Goal: Task Accomplishment & Management: Manage account settings

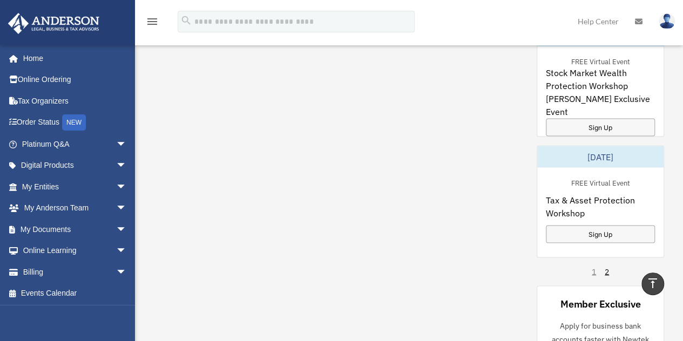
scroll to position [597, 0]
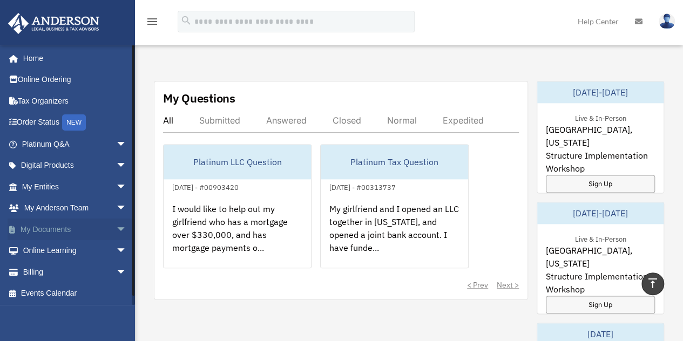
click at [53, 231] on link "My Documents arrow_drop_down" at bounding box center [76, 230] width 136 height 22
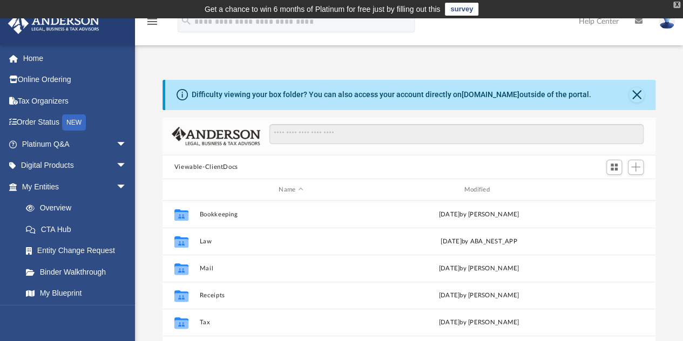
click at [677, 4] on div "X" at bounding box center [677, 5] width 7 height 6
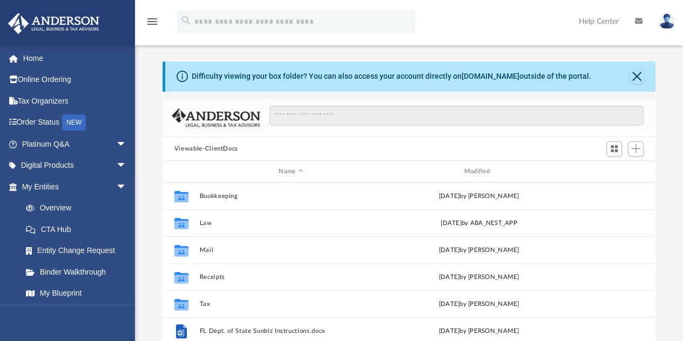
click at [157, 20] on icon "menu" at bounding box center [152, 21] width 13 height 13
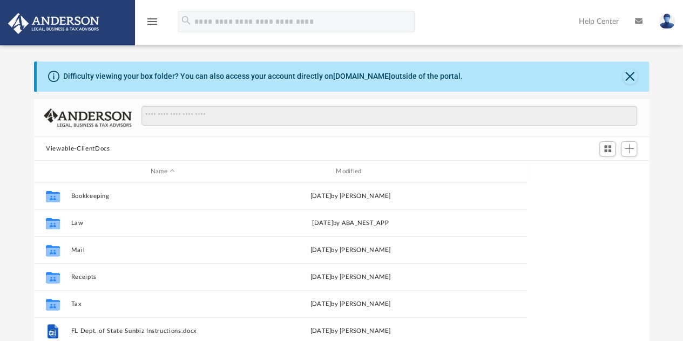
scroll to position [237, 607]
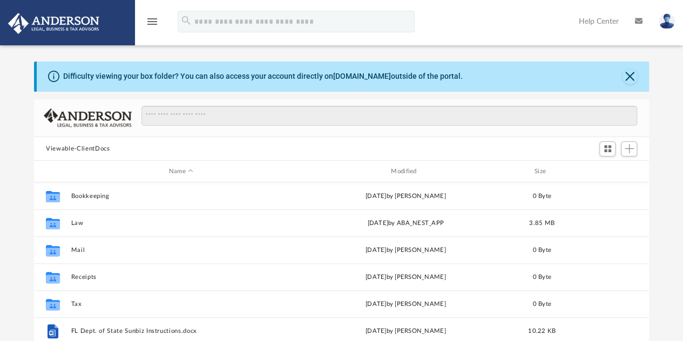
click at [157, 20] on icon "menu" at bounding box center [152, 21] width 13 height 13
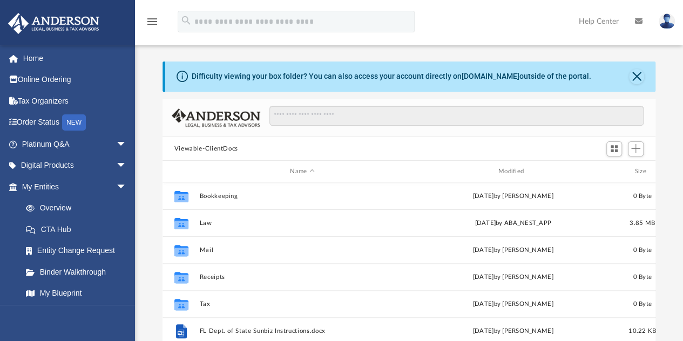
scroll to position [9, 9]
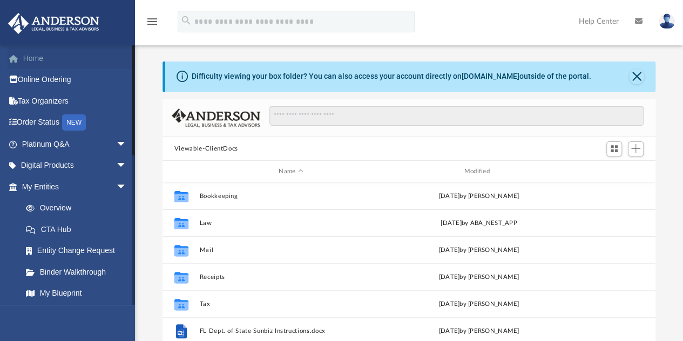
click at [40, 58] on link "Home" at bounding box center [76, 59] width 136 height 22
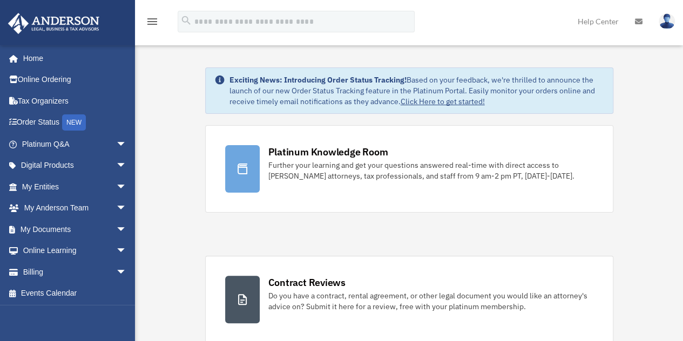
click at [612, 19] on link "Help Center" at bounding box center [598, 21] width 57 height 43
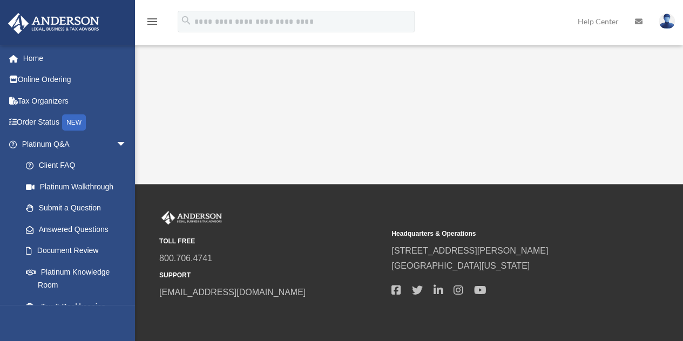
scroll to position [267, 0]
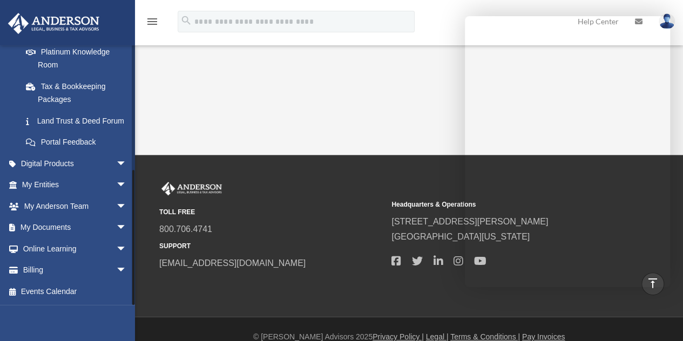
click at [134, 293] on div at bounding box center [133, 175] width 3 height 260
click at [63, 76] on link "Tax & Bookkeeping Packages" at bounding box center [79, 93] width 128 height 35
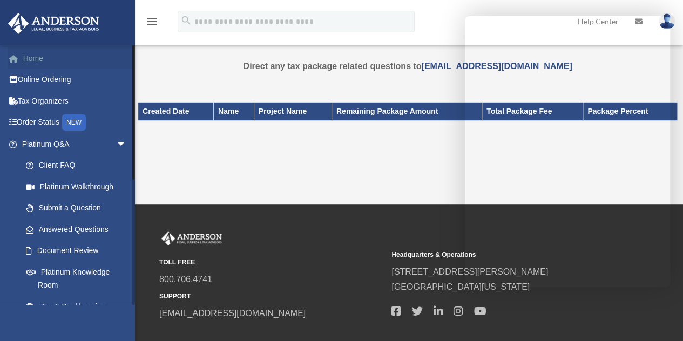
click at [54, 55] on link "Home" at bounding box center [76, 59] width 136 height 22
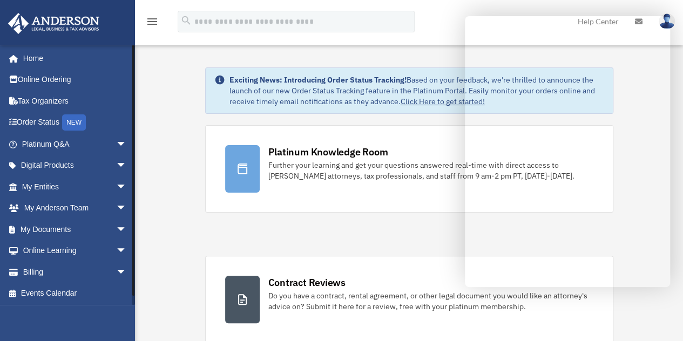
drag, startPoint x: 133, startPoint y: 89, endPoint x: 133, endPoint y: 18, distance: 70.8
click at [116, 227] on span "arrow_drop_down" at bounding box center [127, 230] width 22 height 22
click at [52, 253] on link "Box" at bounding box center [79, 251] width 128 height 22
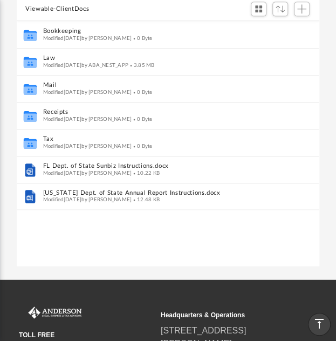
scroll to position [143, 0]
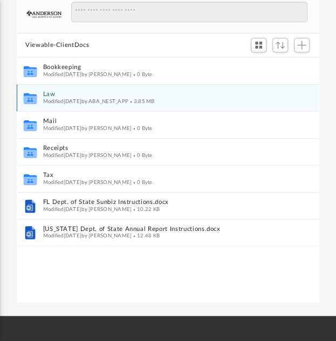
click at [31, 96] on icon "grid" at bounding box center [30, 100] width 13 height 8
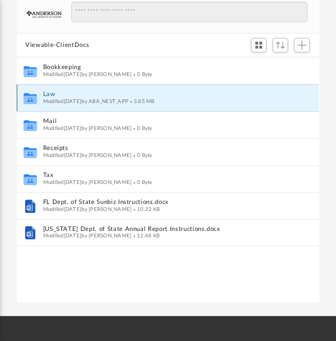
click at [57, 98] on div "Modified Fri Mar 28 2025 by ABA_NEST_APP 3.85 MB" at bounding box center [160, 101] width 235 height 7
click at [33, 99] on icon "grid" at bounding box center [30, 100] width 13 height 8
click at [69, 90] on div "Collaborated Folder Law Modified [DATE] by ABA_NEST_APP 3.85 MB" at bounding box center [168, 97] width 302 height 27
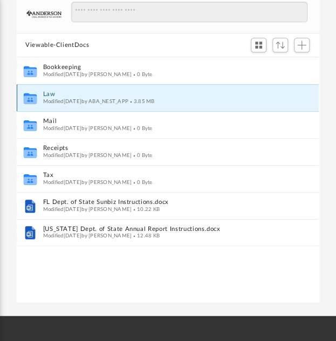
drag, startPoint x: 34, startPoint y: 98, endPoint x: 234, endPoint y: 96, distance: 200.4
click at [234, 96] on button "Law" at bounding box center [160, 94] width 235 height 7
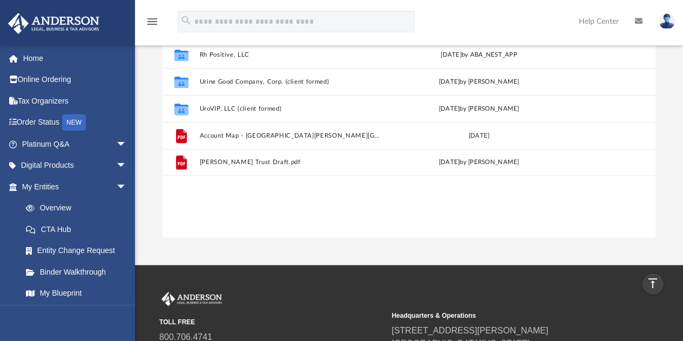
scroll to position [0, 0]
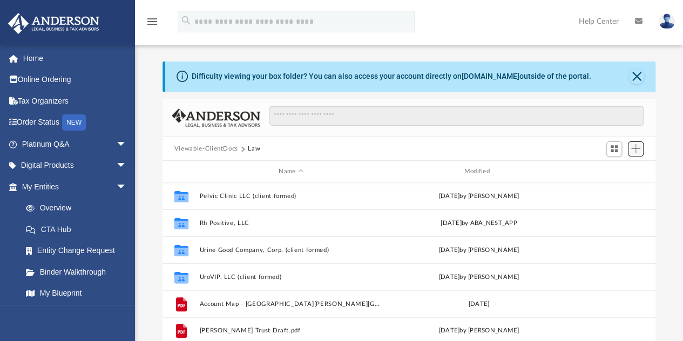
click at [634, 151] on span "Add" at bounding box center [635, 148] width 9 height 9
click at [604, 170] on li "Upload" at bounding box center [620, 170] width 35 height 11
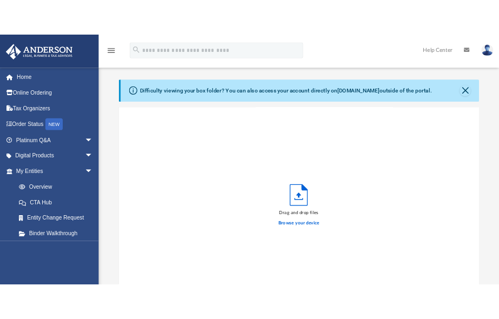
scroll to position [266, 319]
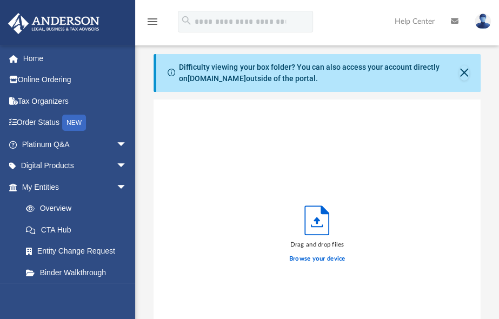
drag, startPoint x: 488, startPoint y: 143, endPoint x: 560, endPoint y: 139, distance: 71.4
click at [499, 139] on html "X Get a chance to win 6 months of Platinum for free just by filling out this su…" at bounding box center [249, 316] width 499 height 632
drag, startPoint x: 472, startPoint y: 312, endPoint x: 589, endPoint y: 280, distance: 121.5
click at [499, 280] on html "X Get a chance to win 6 months of Platinum for free just by filling out this su…" at bounding box center [249, 316] width 499 height 632
click at [425, 197] on div "Drag and drop files Browse your device" at bounding box center [316, 236] width 327 height 274
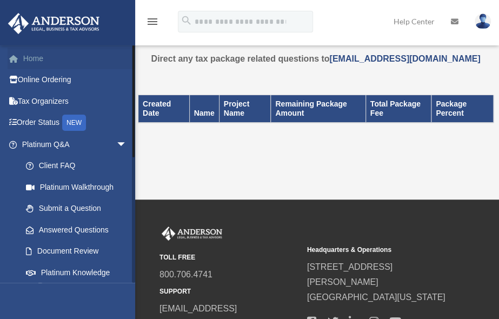
click at [43, 59] on link "Home" at bounding box center [76, 59] width 136 height 22
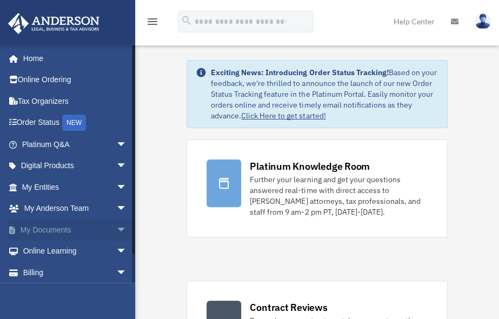
click at [71, 229] on link "My Documents arrow_drop_down" at bounding box center [76, 230] width 136 height 22
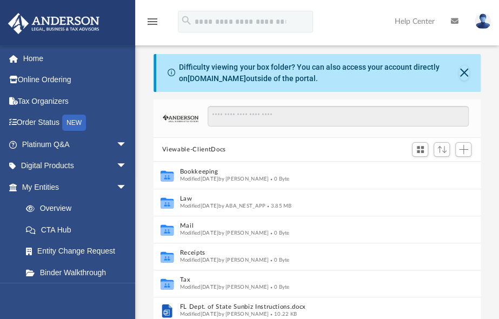
scroll to position [237, 319]
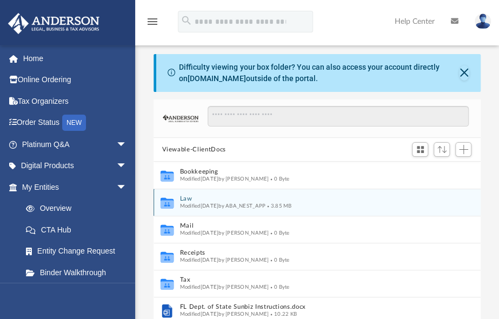
click at [165, 201] on icon "grid" at bounding box center [166, 203] width 13 height 11
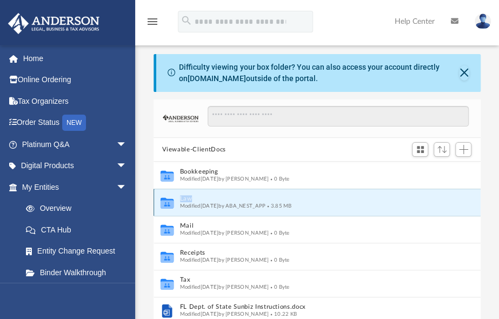
click at [165, 201] on icon "grid" at bounding box center [166, 203] width 13 height 11
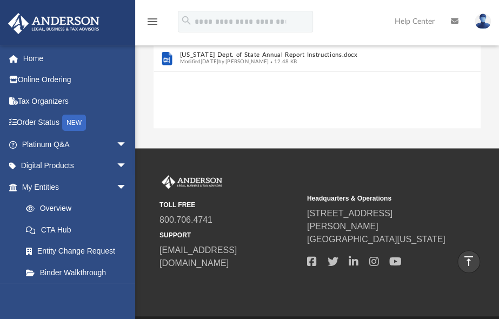
scroll to position [0, 0]
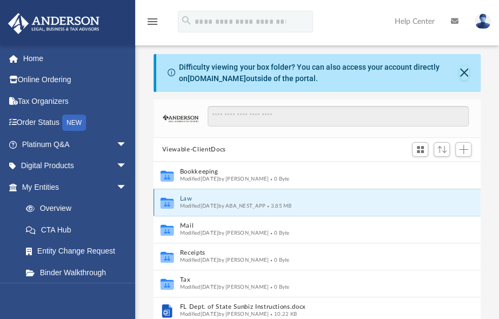
click at [169, 203] on icon "grid" at bounding box center [166, 204] width 13 height 8
drag, startPoint x: 173, startPoint y: 203, endPoint x: 166, endPoint y: 202, distance: 7.1
click at [166, 202] on icon "grid" at bounding box center [166, 204] width 13 height 8
click at [165, 204] on icon "grid" at bounding box center [166, 203] width 13 height 11
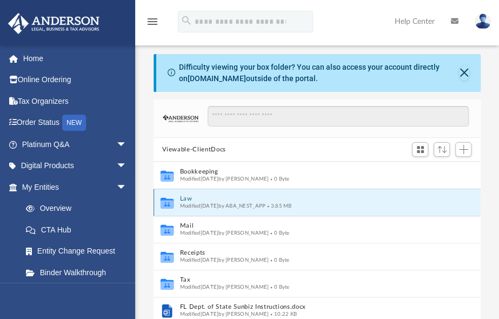
click at [188, 198] on button "Law" at bounding box center [309, 199] width 260 height 7
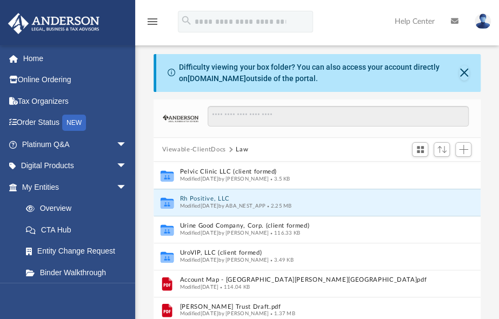
drag, startPoint x: 187, startPoint y: 198, endPoint x: 347, endPoint y: 20, distance: 239.4
click at [347, 20] on div "menu search Site Menu add hsamowitz@yahoo.com My Profile Reset Password Logout …" at bounding box center [249, 26] width 482 height 37
click at [462, 147] on span "Add" at bounding box center [463, 149] width 9 height 9
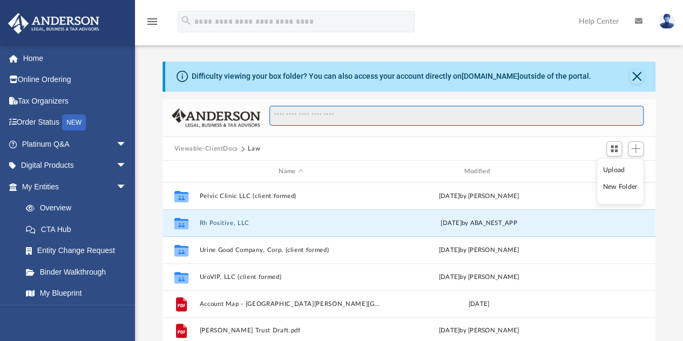
click at [506, 118] on input "Search files and folders" at bounding box center [457, 116] width 374 height 21
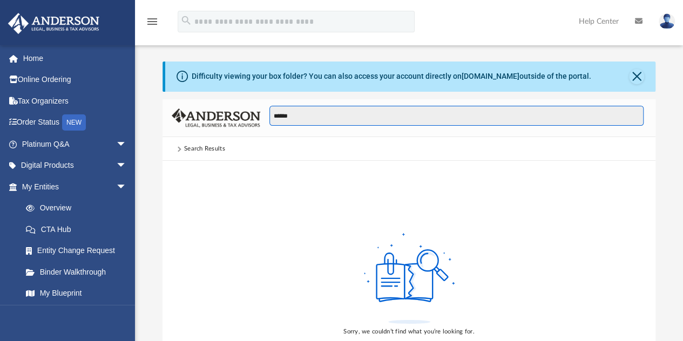
type input "******"
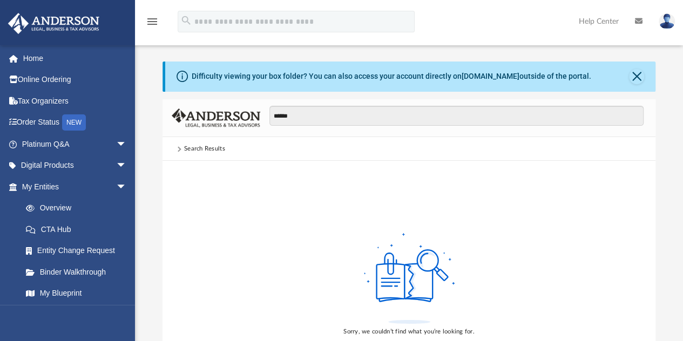
click at [194, 147] on div "Search Results" at bounding box center [204, 149] width 41 height 10
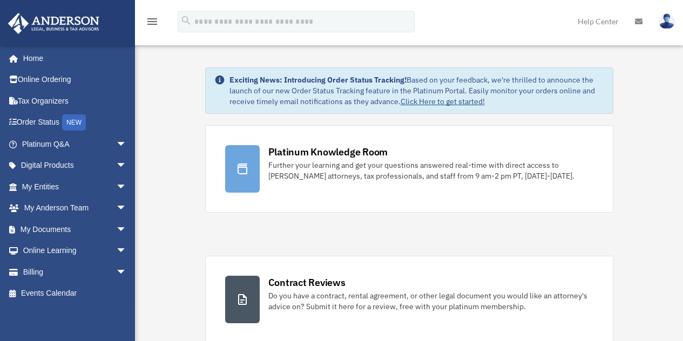
scroll to position [7, 0]
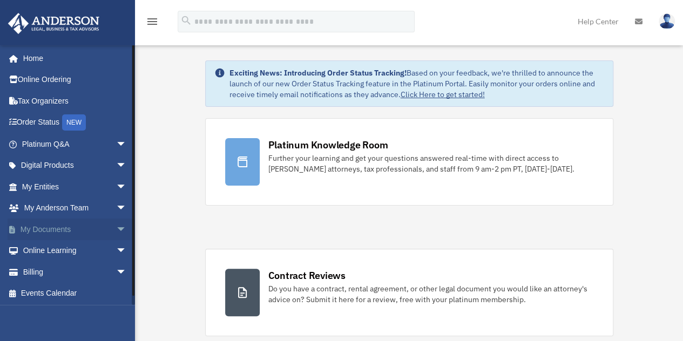
click at [116, 225] on span "arrow_drop_down" at bounding box center [127, 230] width 22 height 22
click at [55, 254] on link "Box" at bounding box center [79, 251] width 128 height 22
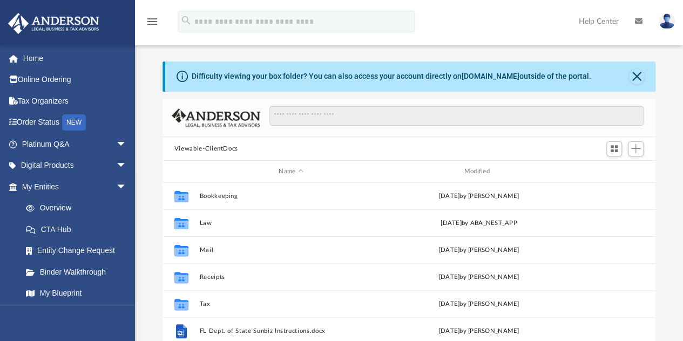
scroll to position [237, 485]
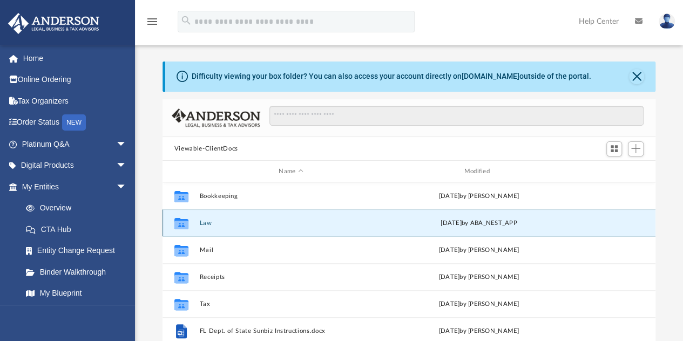
click at [205, 223] on button "Law" at bounding box center [290, 223] width 183 height 7
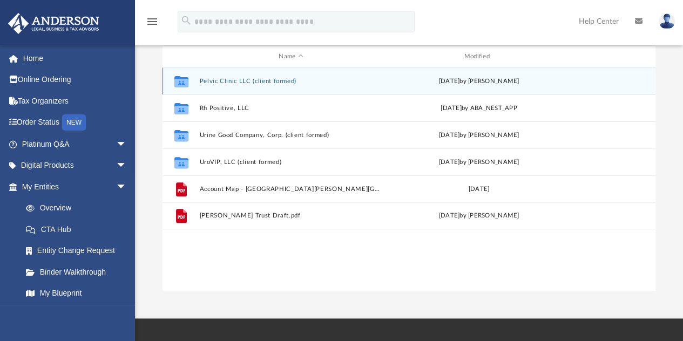
scroll to position [0, 0]
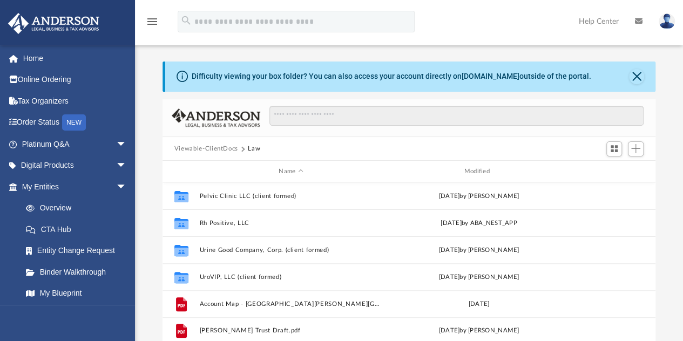
click at [665, 15] on img at bounding box center [667, 22] width 16 height 16
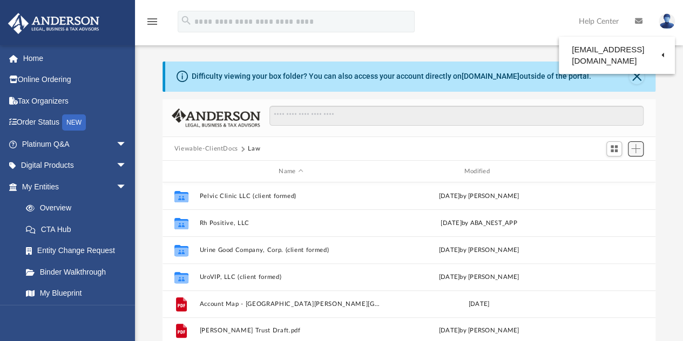
click at [634, 154] on button "Add" at bounding box center [636, 149] width 16 height 15
click at [484, 149] on div "Viewable-ClientDocs Law" at bounding box center [410, 149] width 494 height 24
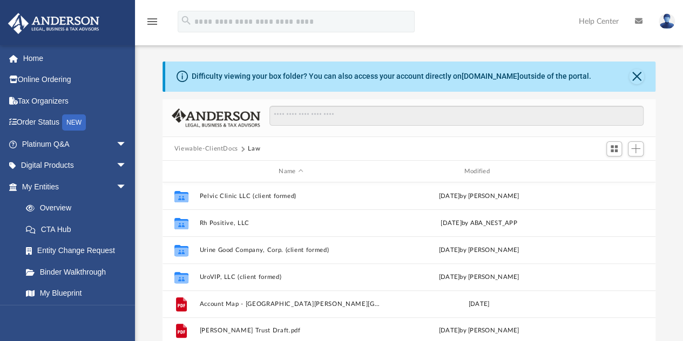
scroll to position [285, 0]
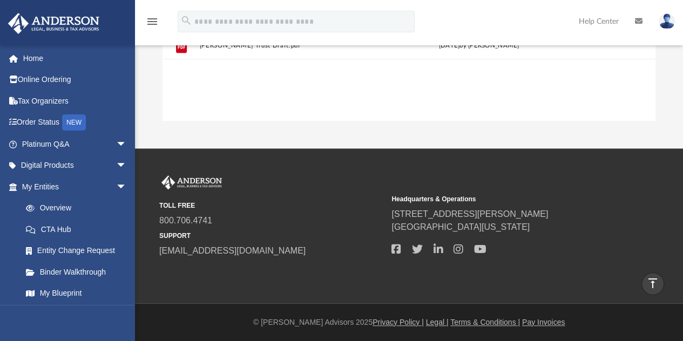
click at [293, 106] on div "Collaborated Folder Pelvic Clinic LLC (client formed) [DATE] by [PERSON_NAME] C…" at bounding box center [409, 9] width 493 height 224
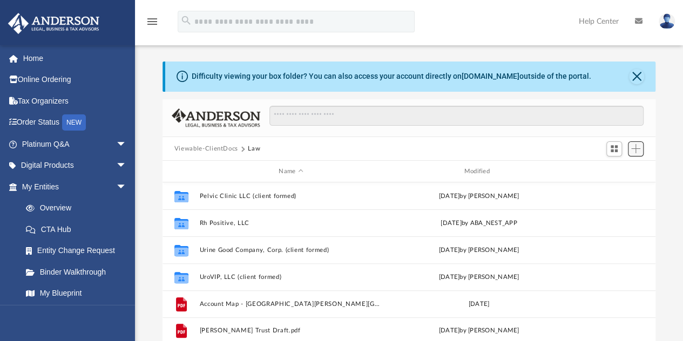
click at [638, 148] on span "Add" at bounding box center [635, 148] width 9 height 9
click at [611, 189] on li "New Folder" at bounding box center [620, 186] width 35 height 11
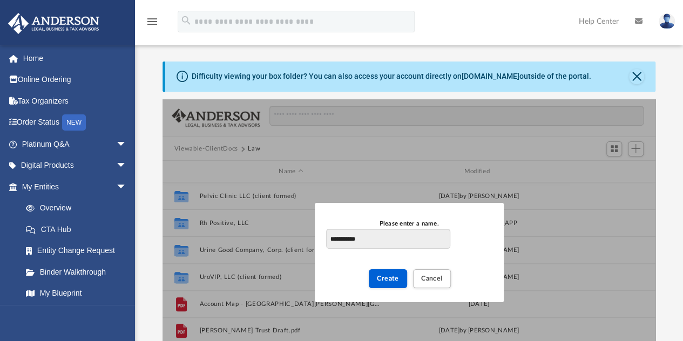
type input "**********"
drag, startPoint x: 534, startPoint y: 239, endPoint x: 412, endPoint y: 243, distance: 122.1
click at [412, 243] on div "**********" at bounding box center [410, 252] width 494 height 307
click at [412, 243] on input "**********" at bounding box center [388, 239] width 124 height 21
click at [381, 280] on span "Create" at bounding box center [388, 278] width 22 height 6
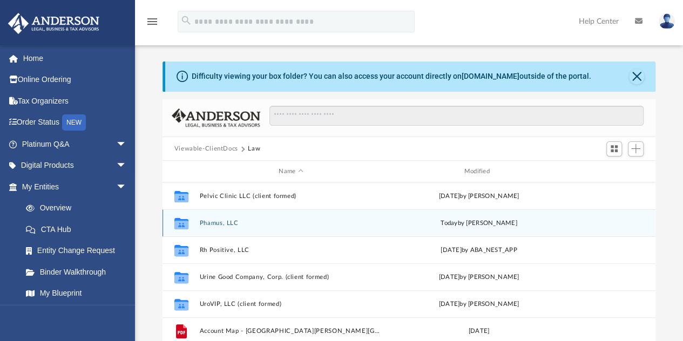
click at [184, 223] on icon "grid" at bounding box center [181, 225] width 14 height 9
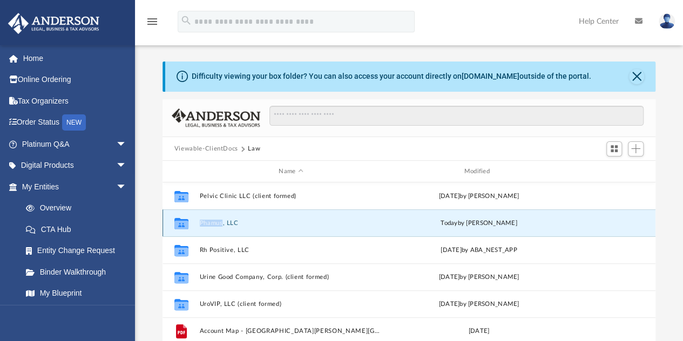
click at [184, 223] on icon "grid" at bounding box center [181, 225] width 14 height 9
click at [263, 221] on button "Phamus, LLC" at bounding box center [290, 223] width 183 height 7
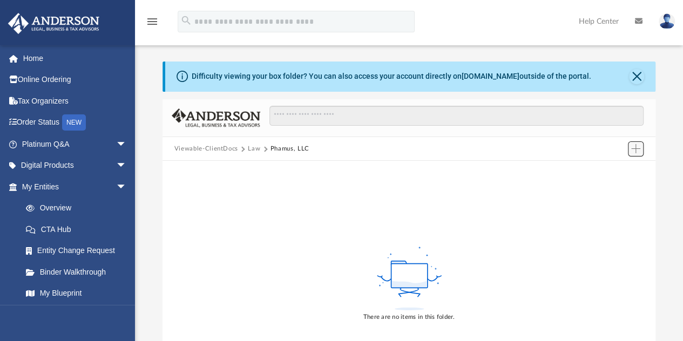
click at [636, 149] on span "Add" at bounding box center [635, 148] width 9 height 9
click at [615, 169] on li "Upload" at bounding box center [620, 170] width 35 height 11
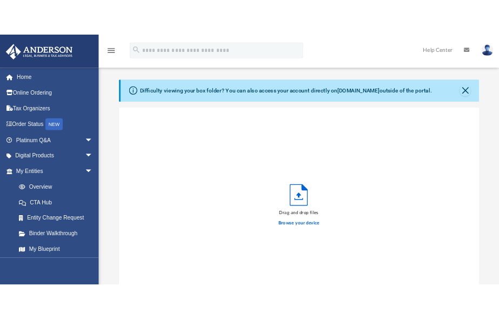
scroll to position [266, 319]
